Goal: Navigation & Orientation: Find specific page/section

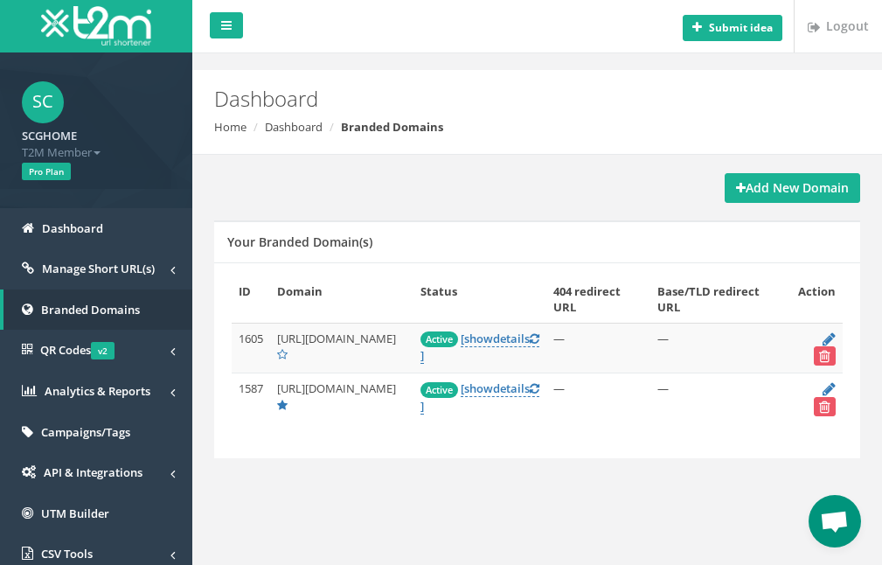
drag, startPoint x: 316, startPoint y: 341, endPoint x: 420, endPoint y: 343, distance: 104.0
click at [396, 343] on span "[URL][DOMAIN_NAME]" at bounding box center [336, 338] width 119 height 16
click at [335, 390] on span "[URL][DOMAIN_NAME]" at bounding box center [336, 388] width 119 height 16
drag, startPoint x: 318, startPoint y: 391, endPoint x: 406, endPoint y: 394, distance: 88.3
click at [396, 394] on span "[URL][DOMAIN_NAME]" at bounding box center [336, 388] width 119 height 16
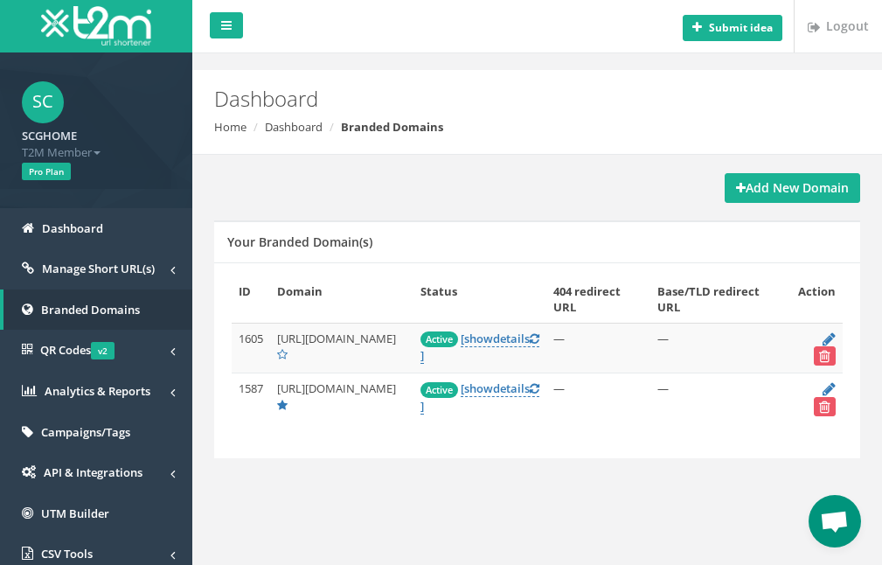
drag, startPoint x: 317, startPoint y: 339, endPoint x: 419, endPoint y: 343, distance: 101.5
click at [396, 343] on span "[URL][DOMAIN_NAME]" at bounding box center [336, 338] width 119 height 16
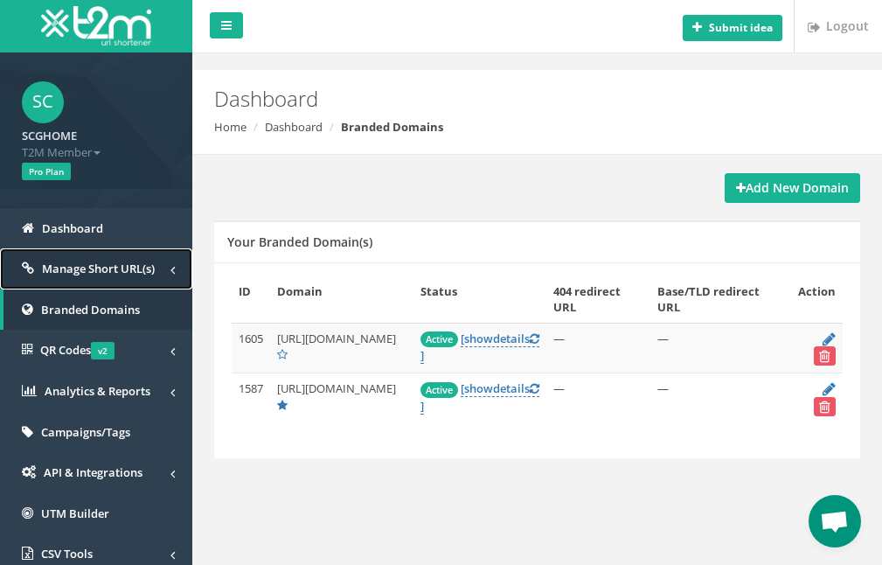
click at [104, 276] on span "Manage Short URL(s)" at bounding box center [98, 268] width 113 height 16
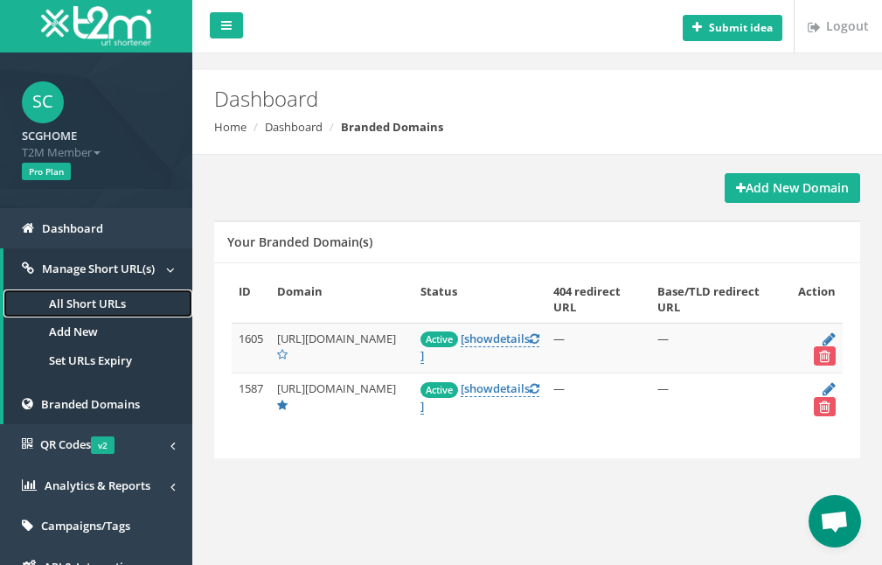
click at [97, 304] on link "All Short URLs" at bounding box center [97, 303] width 189 height 29
